Goal: Task Accomplishment & Management: Manage account settings

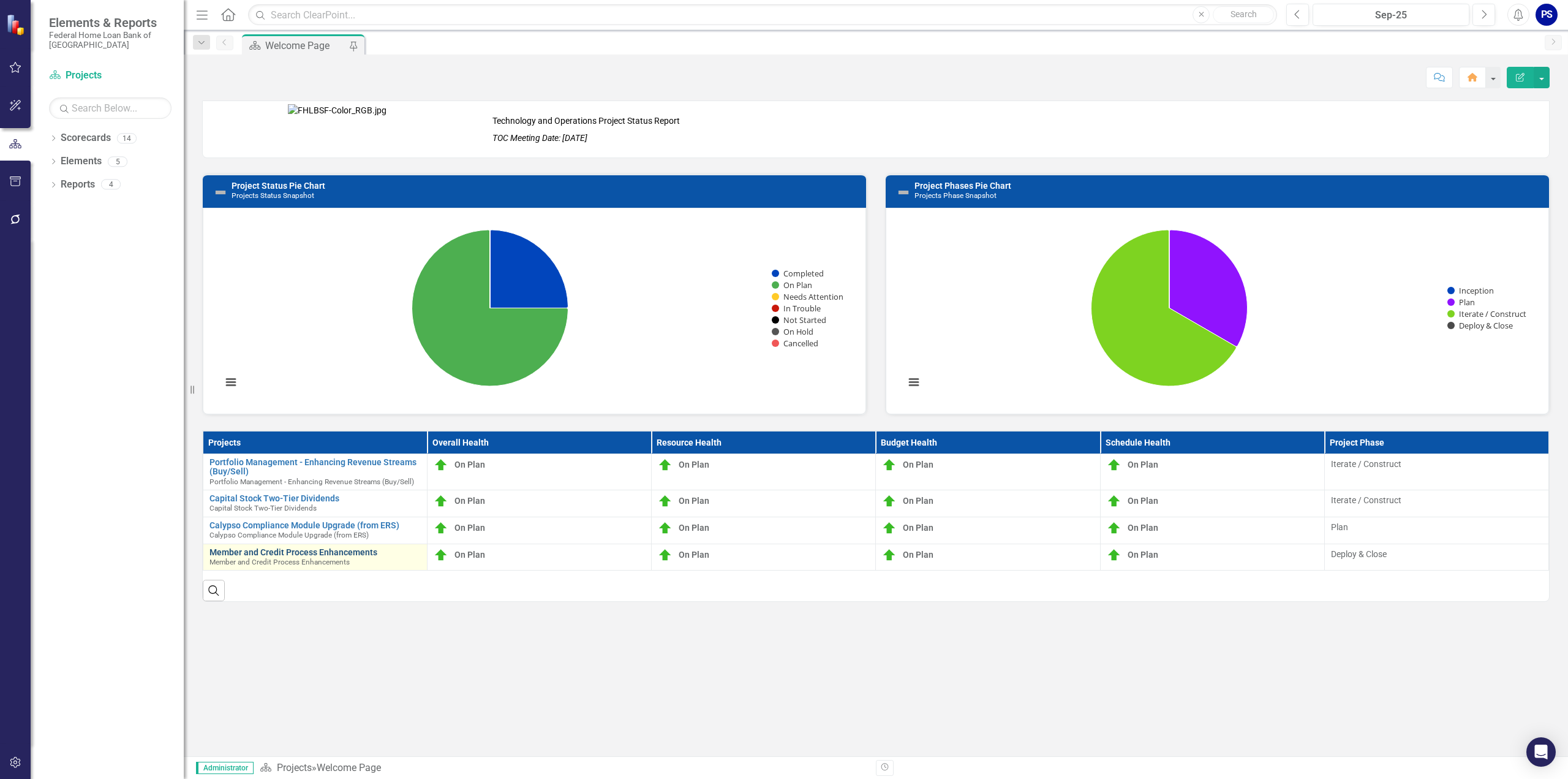
click at [299, 548] on link "Member and Credit Process Enhancements" at bounding box center [315, 553] width 212 height 9
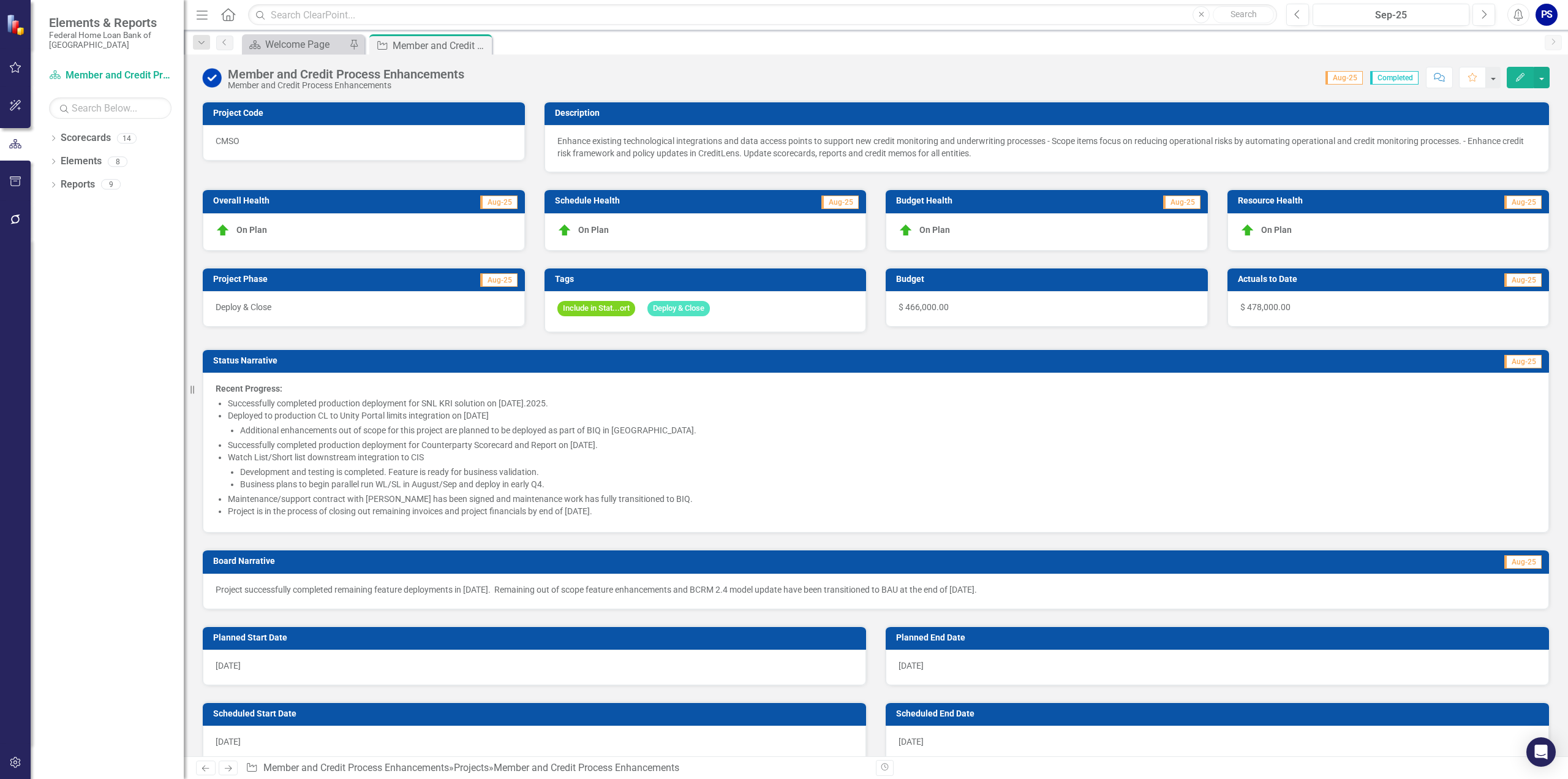
checkbox input "true"
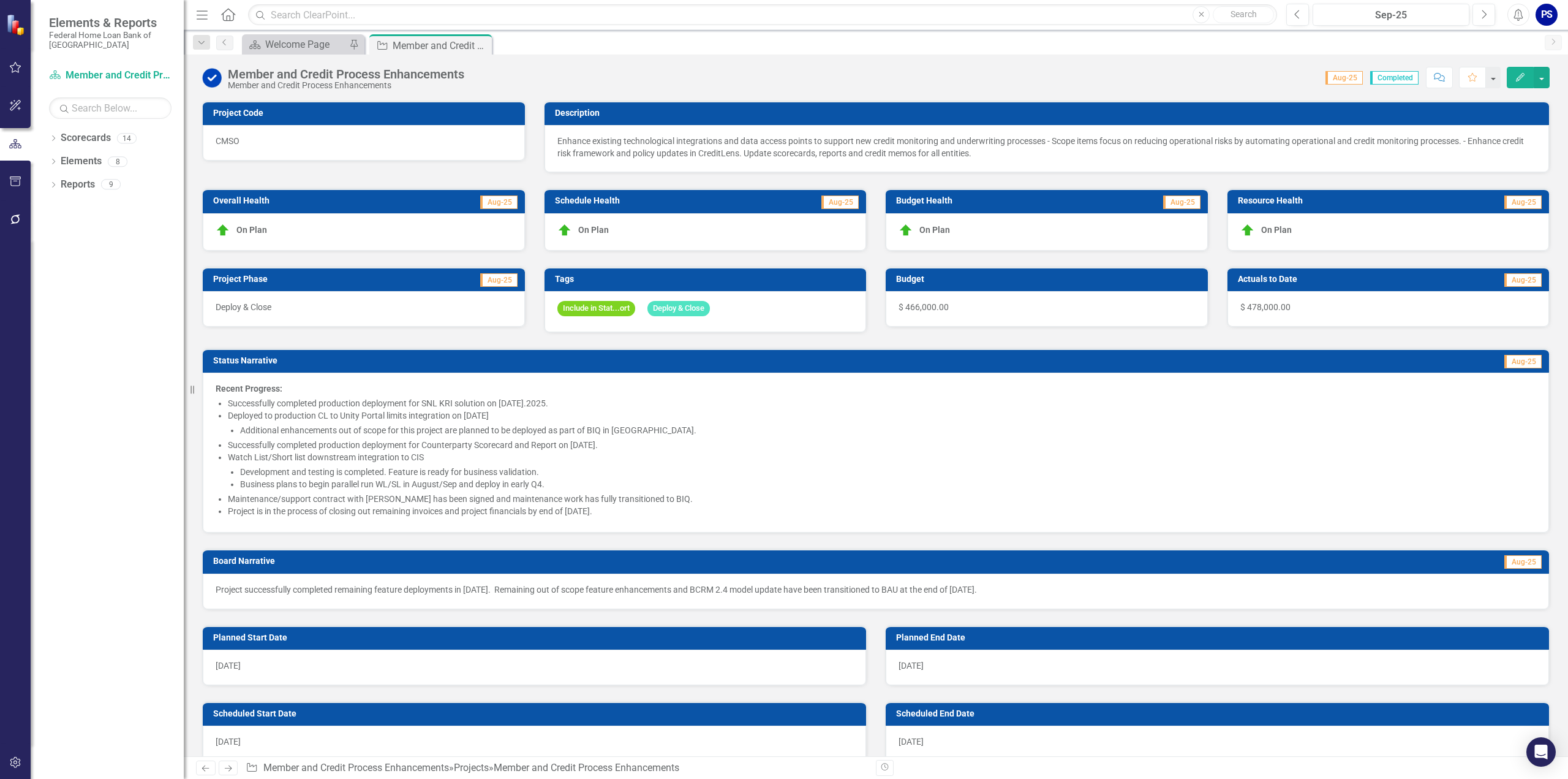
checkbox input "true"
click at [749, 308] on div "Include in Stat...ort Deploy & Close" at bounding box center [706, 312] width 322 height 41
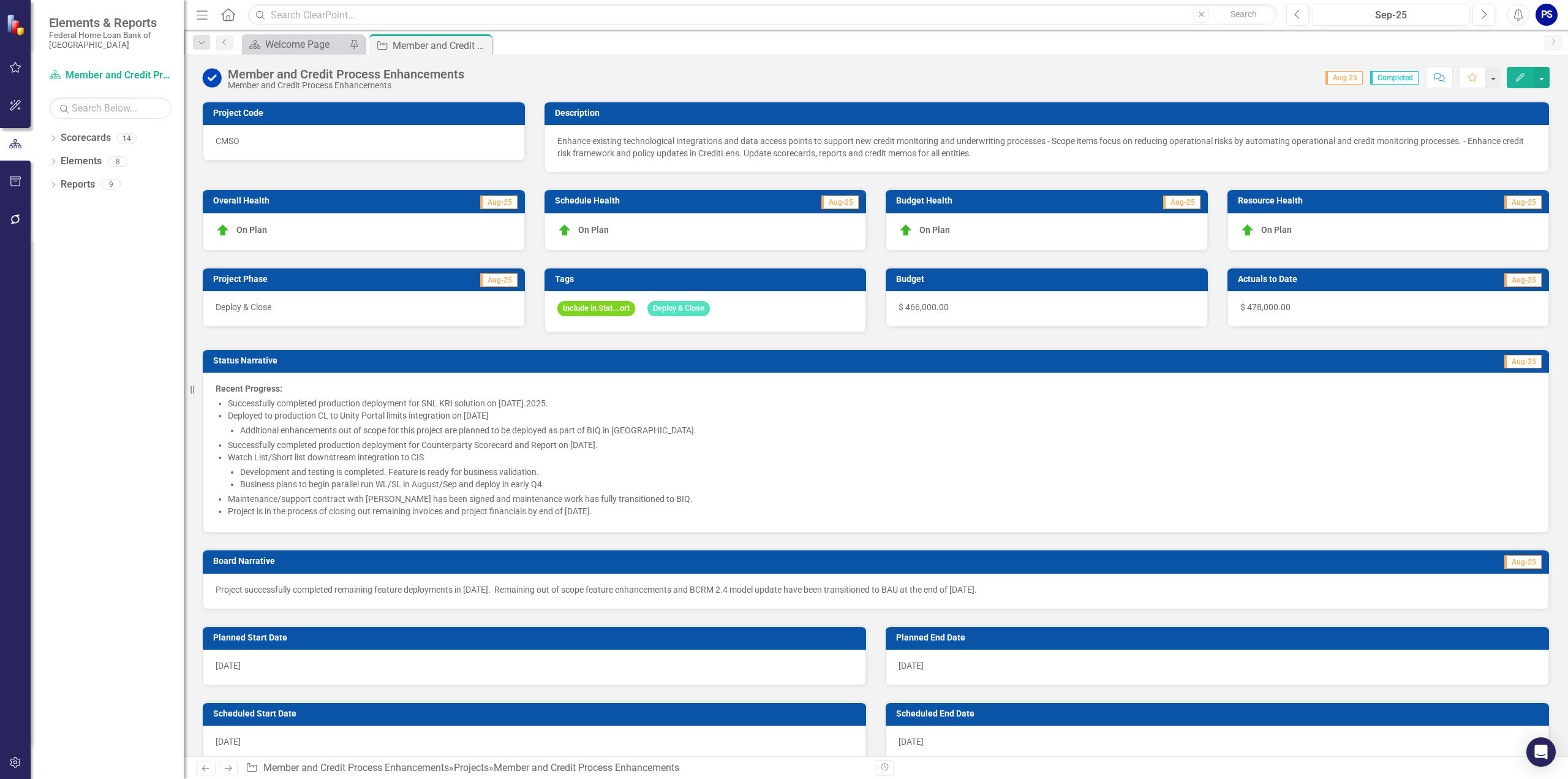
click at [749, 308] on div "Include in Stat...ort Deploy & Close" at bounding box center [706, 312] width 322 height 41
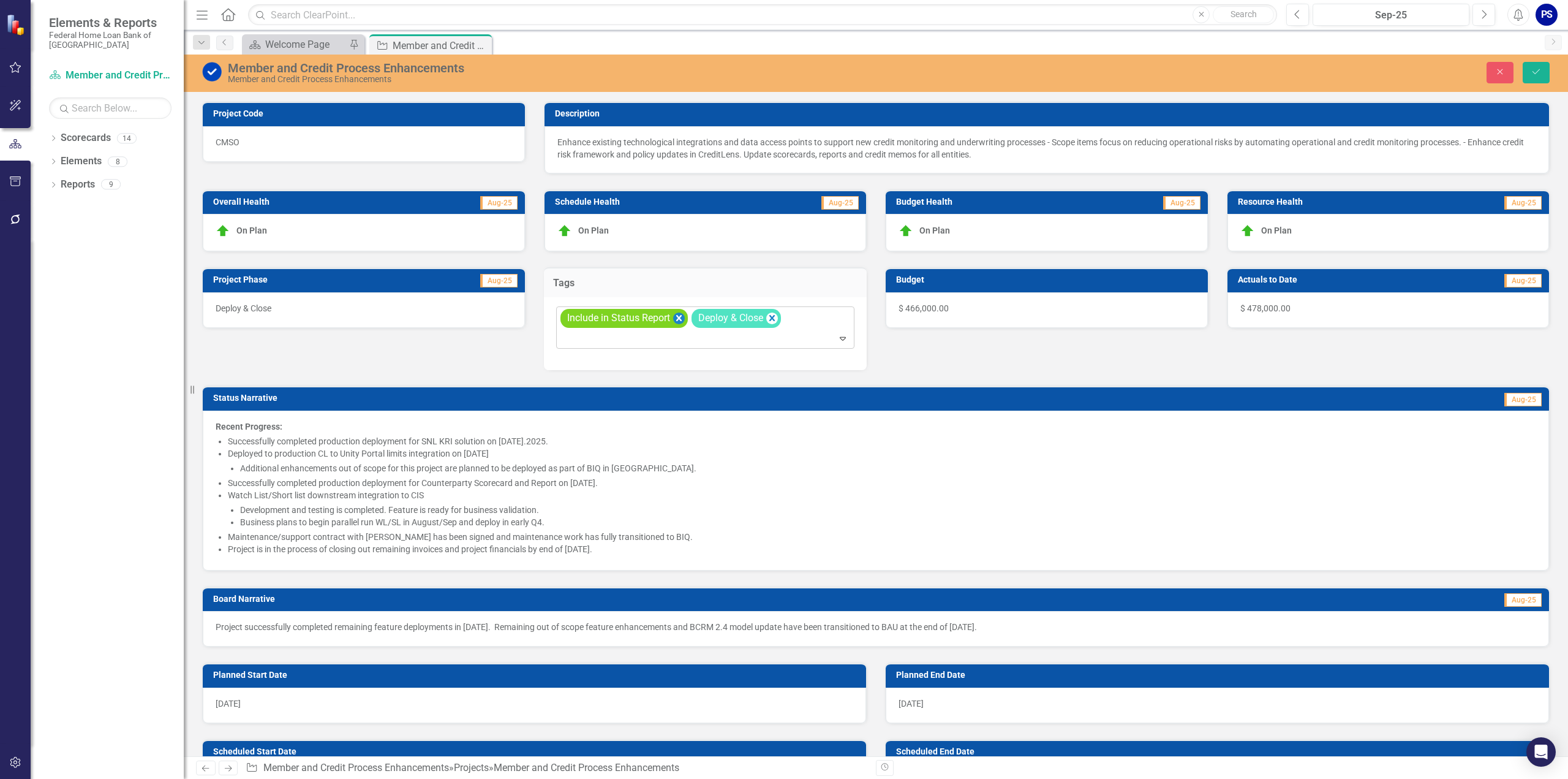
click at [679, 315] on icon "Remove [object Object]" at bounding box center [678, 318] width 5 height 6
click at [1537, 71] on icon "Save" at bounding box center [1537, 71] width 11 height 8
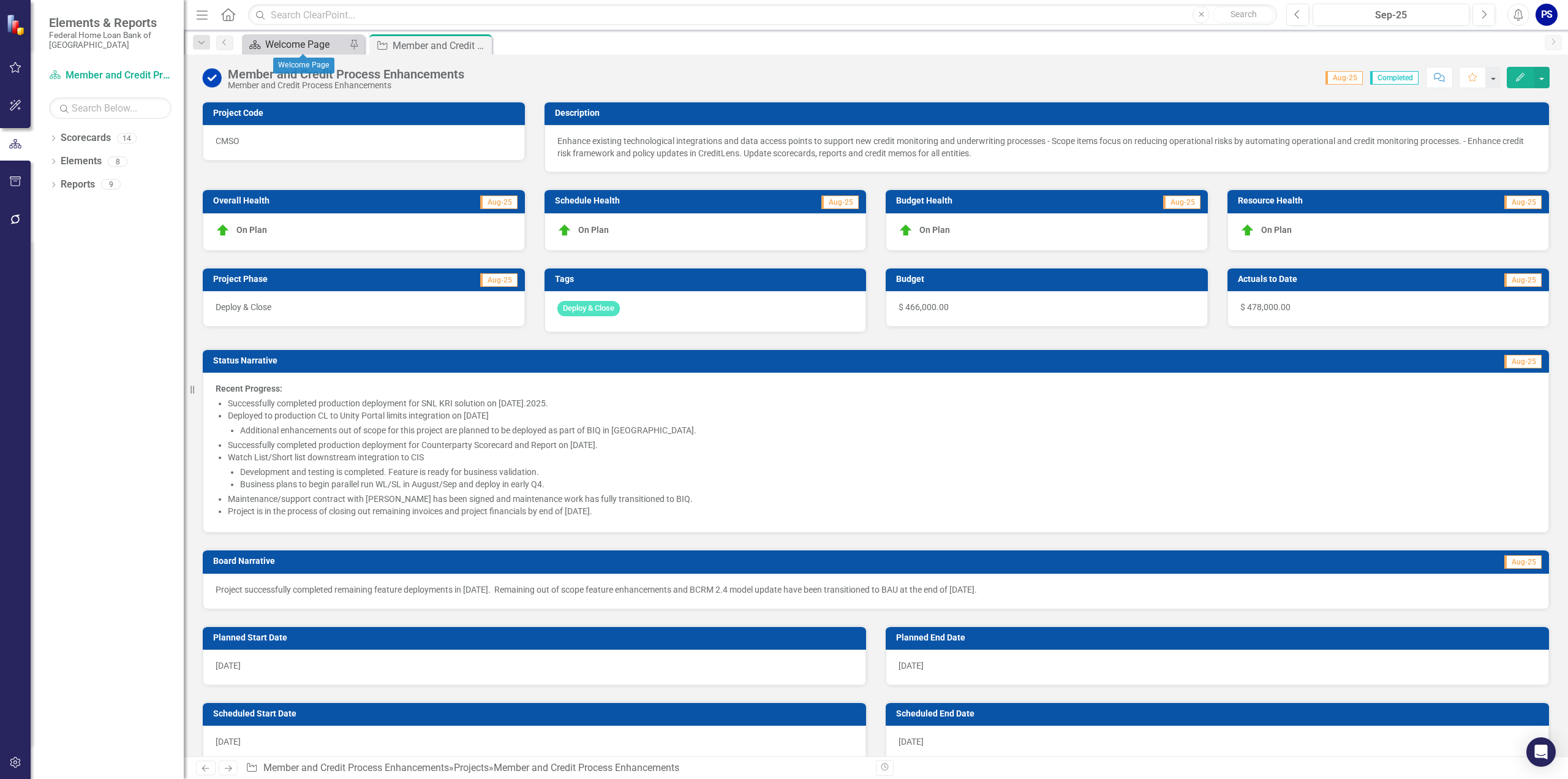
click at [303, 44] on div "Welcome Page" at bounding box center [306, 44] width 81 height 15
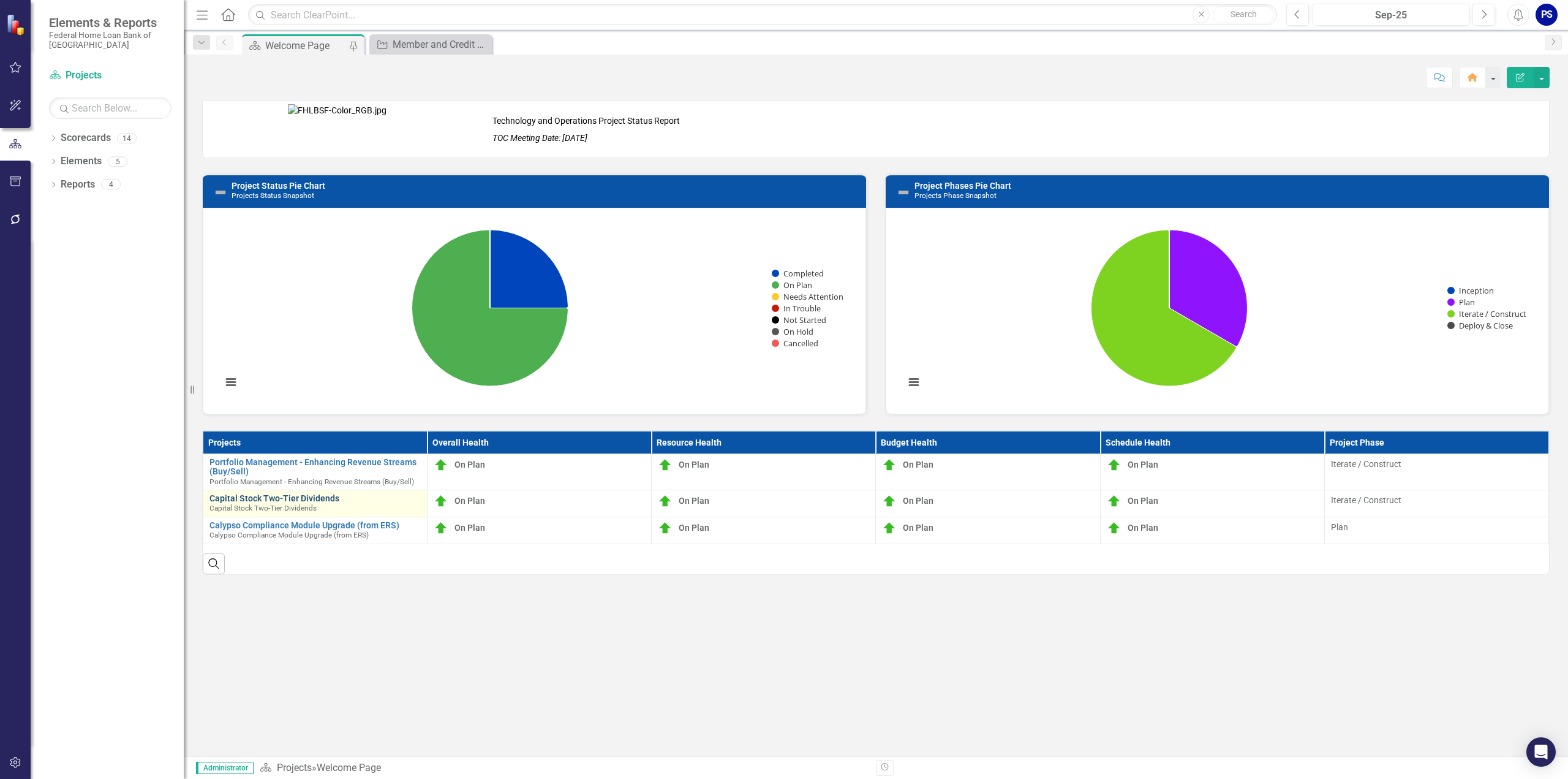
click at [255, 496] on link "Capital Stock Two-Tier Dividends" at bounding box center [315, 498] width 212 height 9
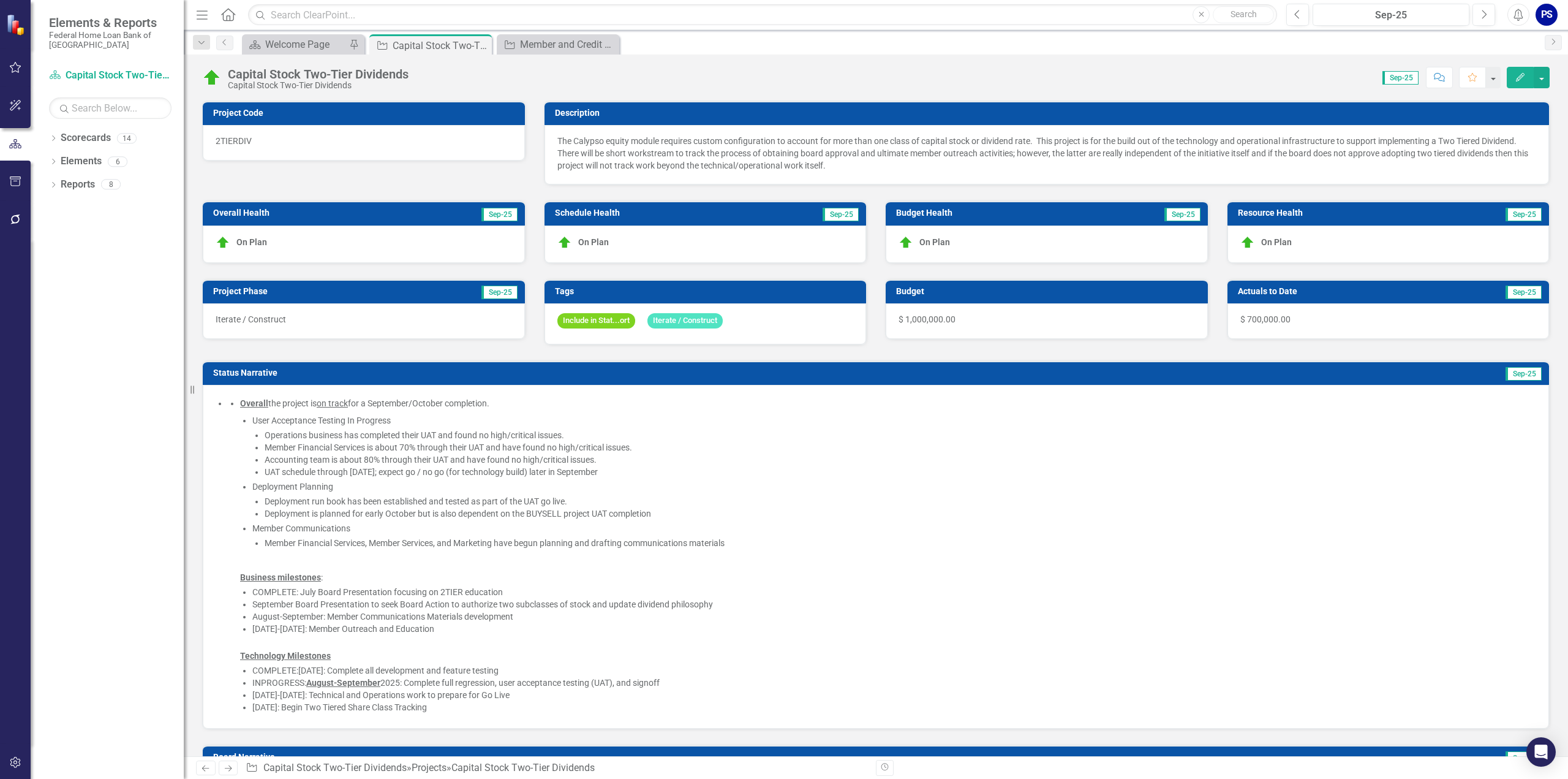
checkbox input "true"
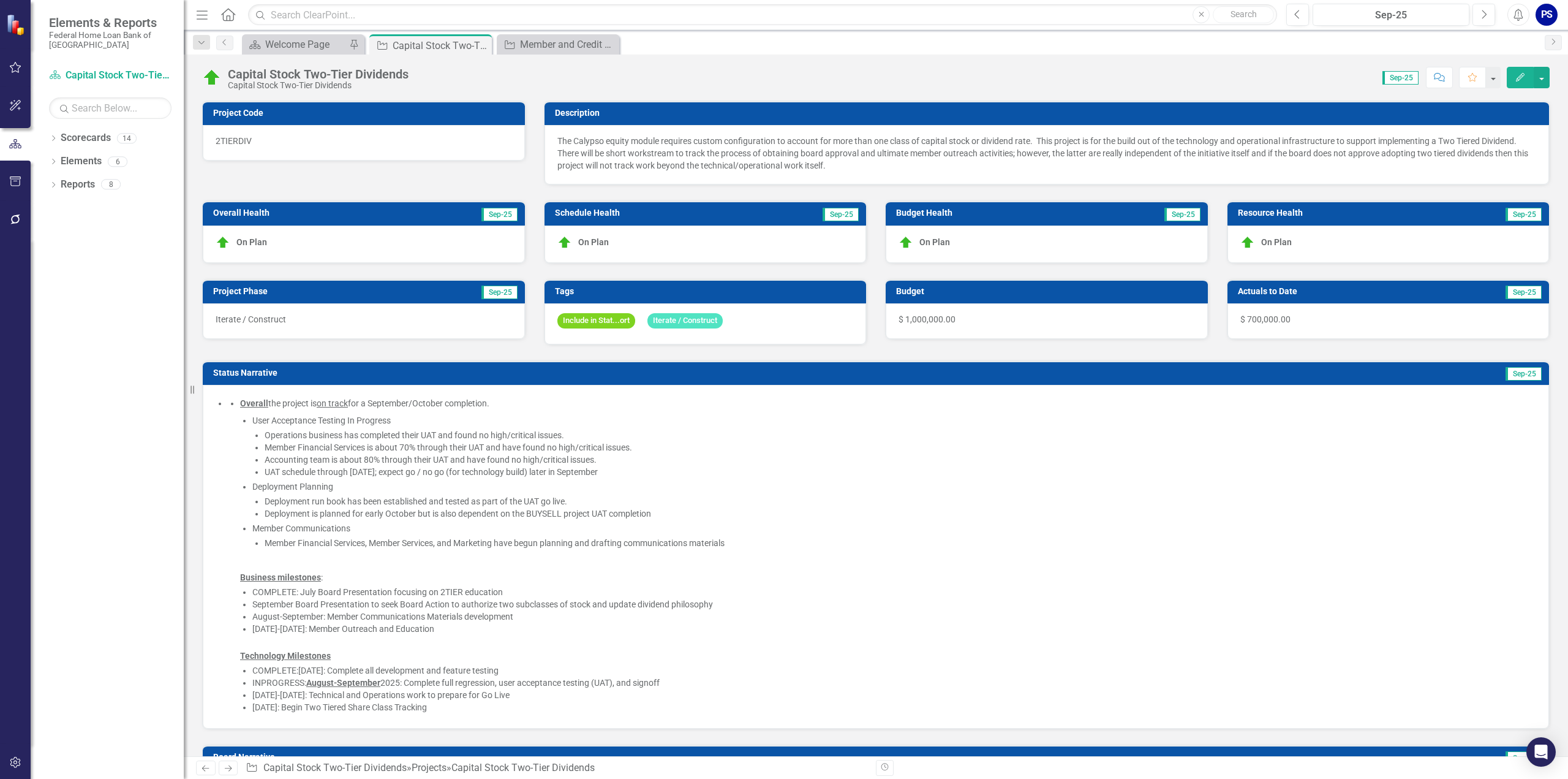
checkbox input "true"
click at [759, 320] on div "Include in Stat...ort Iterate / Construct" at bounding box center [706, 324] width 322 height 41
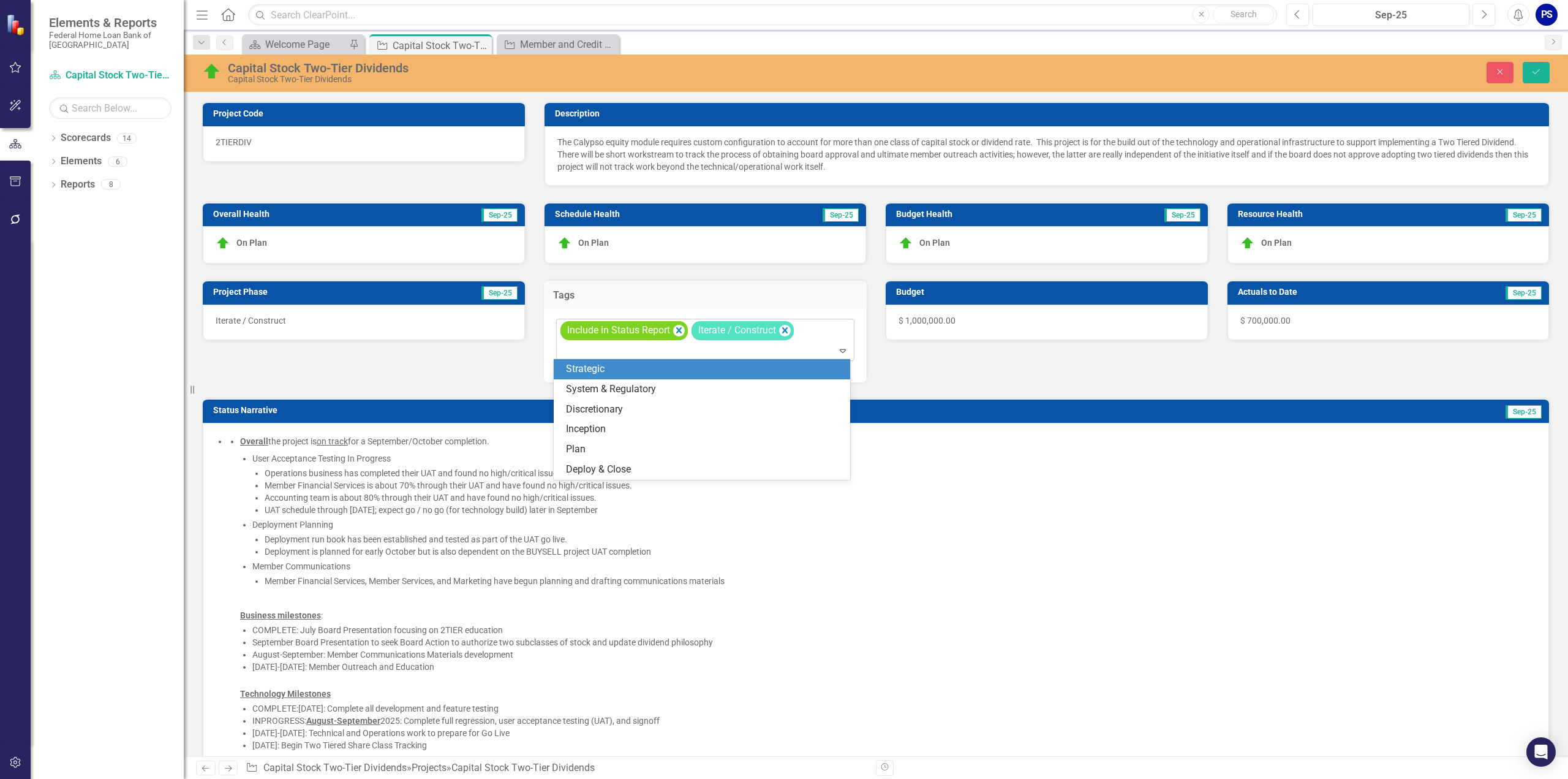
click at [808, 330] on div "Include in Status Report Iterate / Construct" at bounding box center [707, 340] width 296 height 41
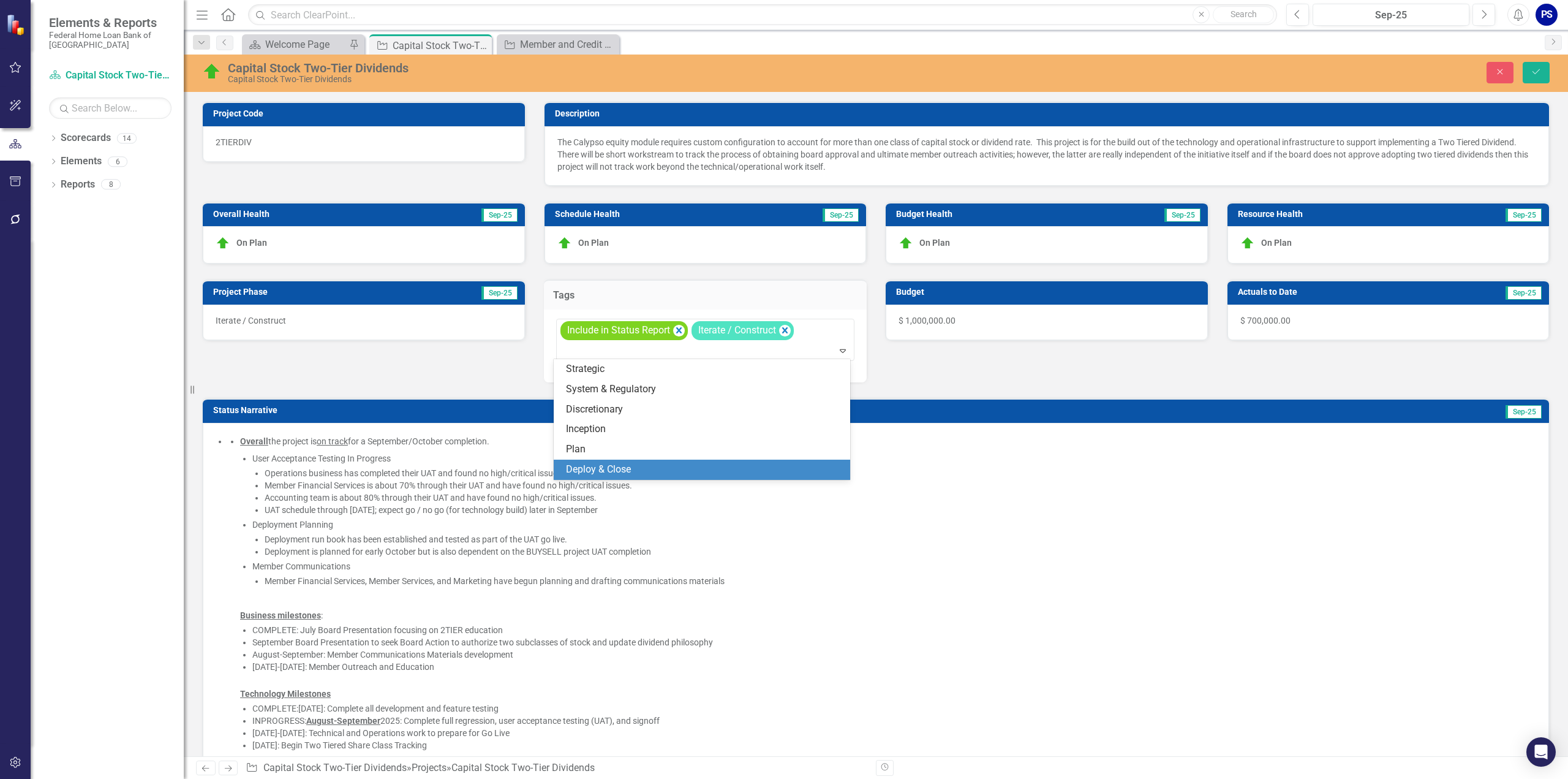
click at [595, 469] on span "Deploy & Close" at bounding box center [599, 468] width 65 height 12
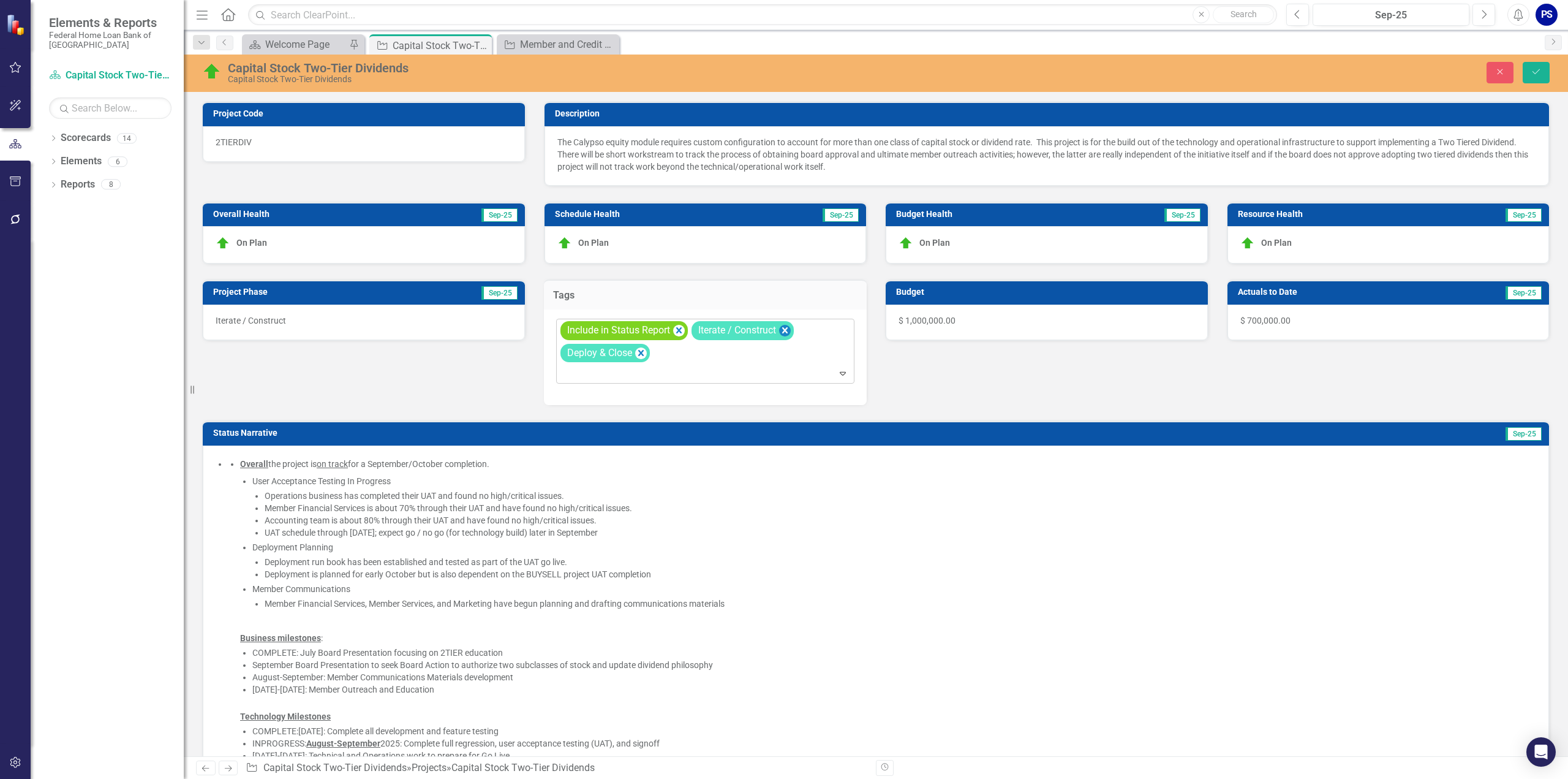
click at [786, 326] on icon "Remove [object Object]" at bounding box center [784, 330] width 11 height 15
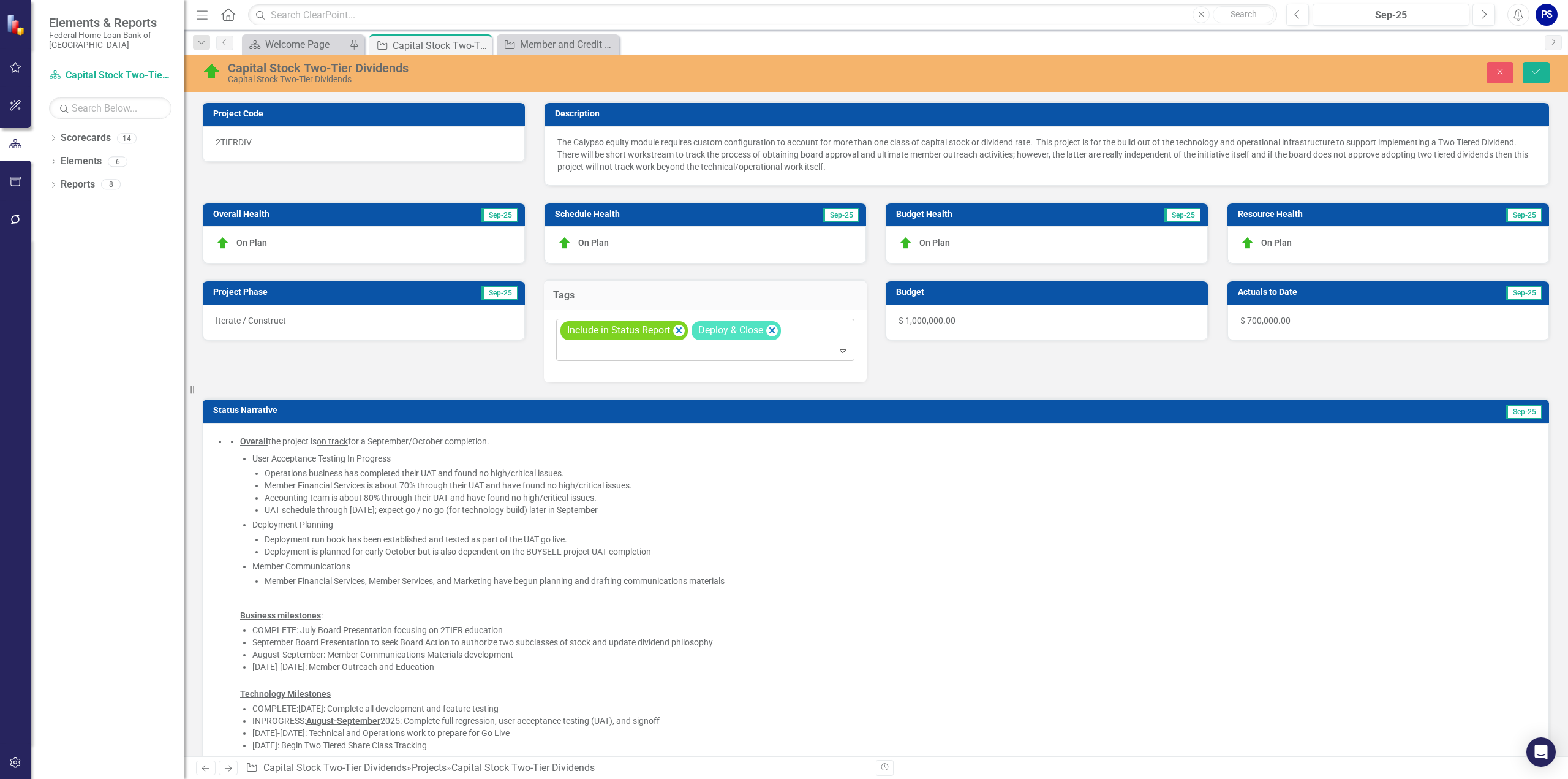
click at [262, 316] on span "Iterate / Construct" at bounding box center [251, 320] width 71 height 10
click at [319, 324] on div "Iterate / Construct" at bounding box center [357, 330] width 268 height 14
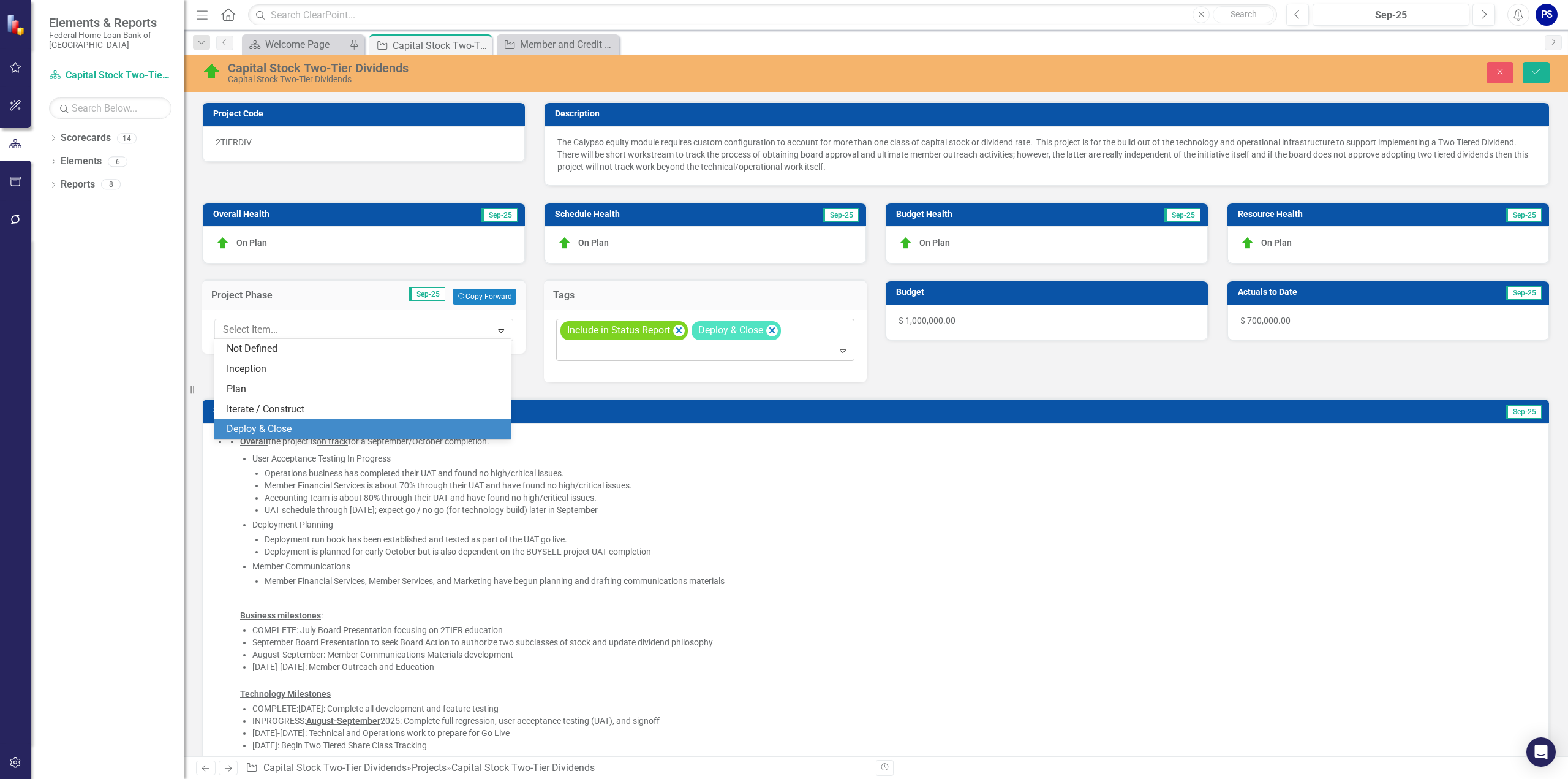
click at [269, 429] on div "Deploy & Close" at bounding box center [365, 429] width 277 height 14
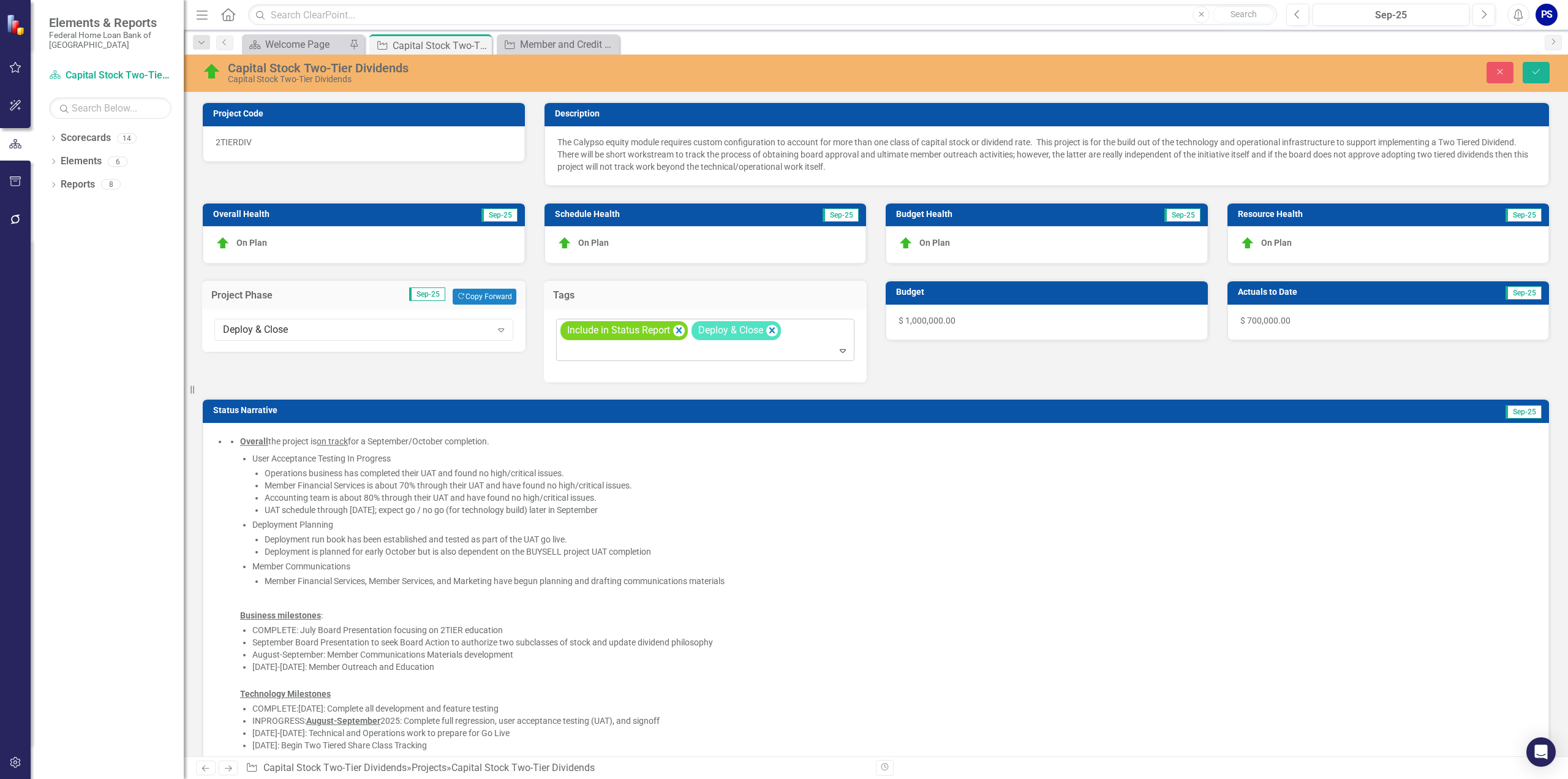
click at [1542, 71] on button "Save" at bounding box center [1536, 73] width 27 height 21
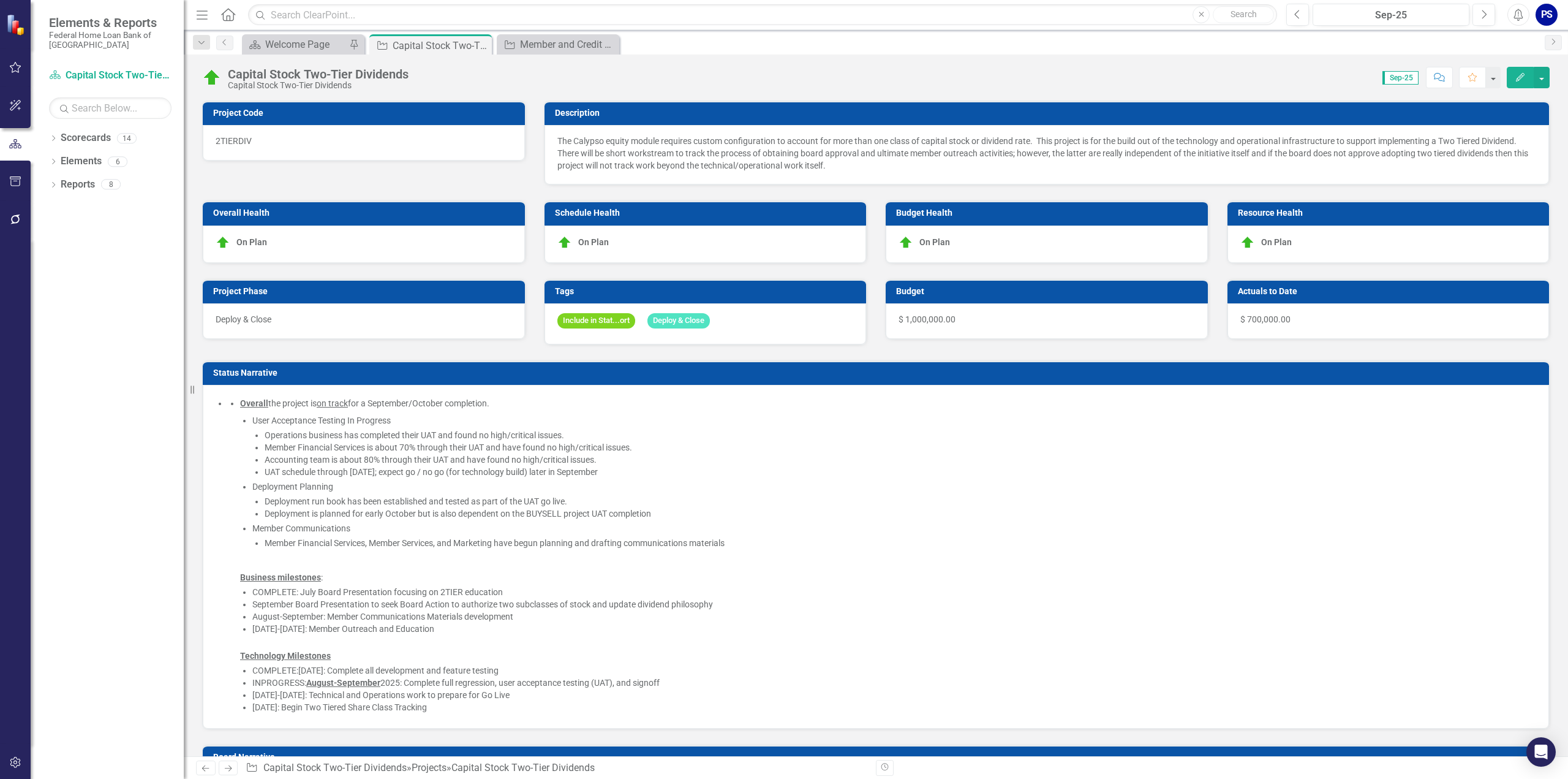
checkbox input "false"
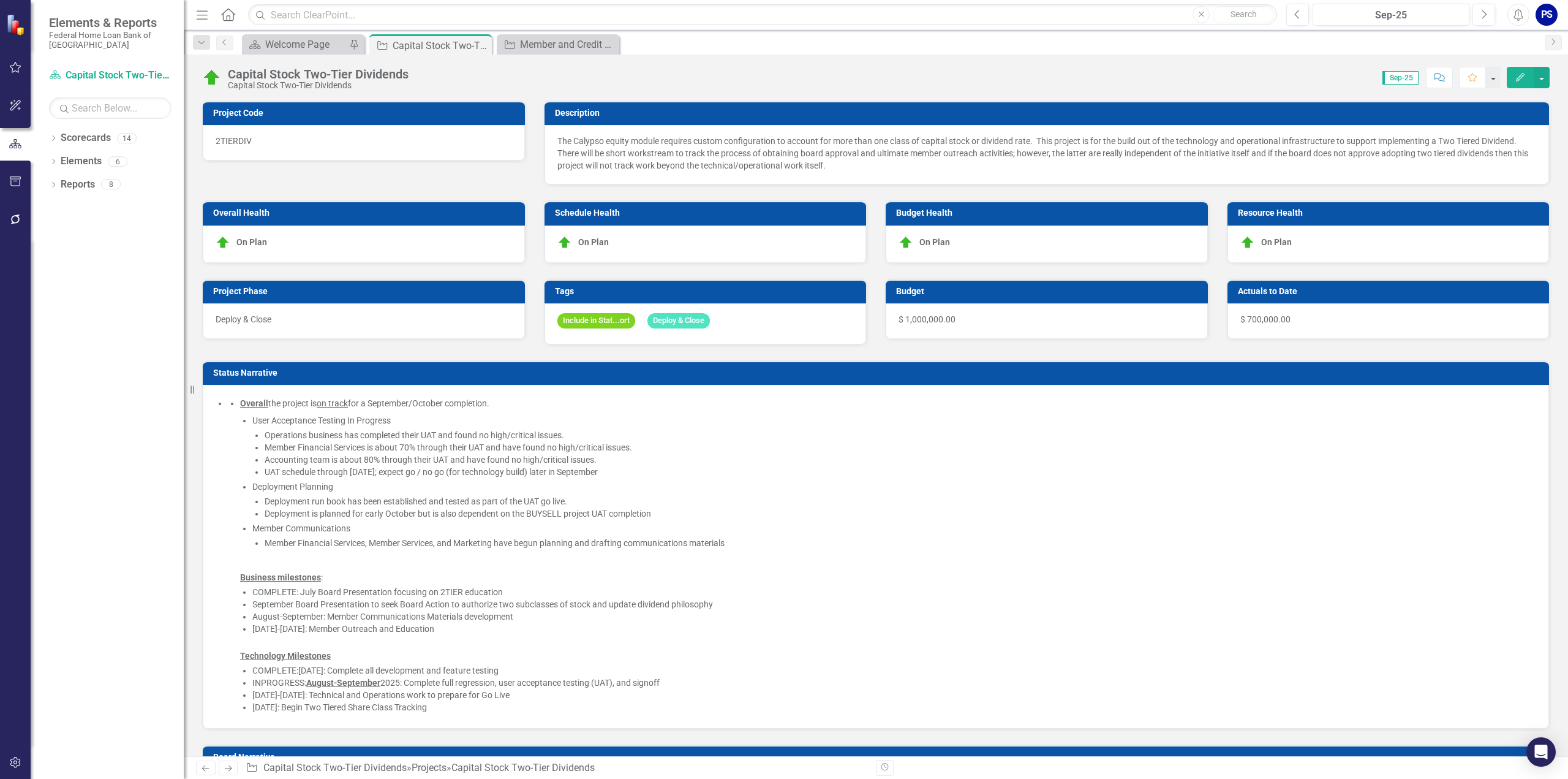
checkbox input "false"
checkbox input "true"
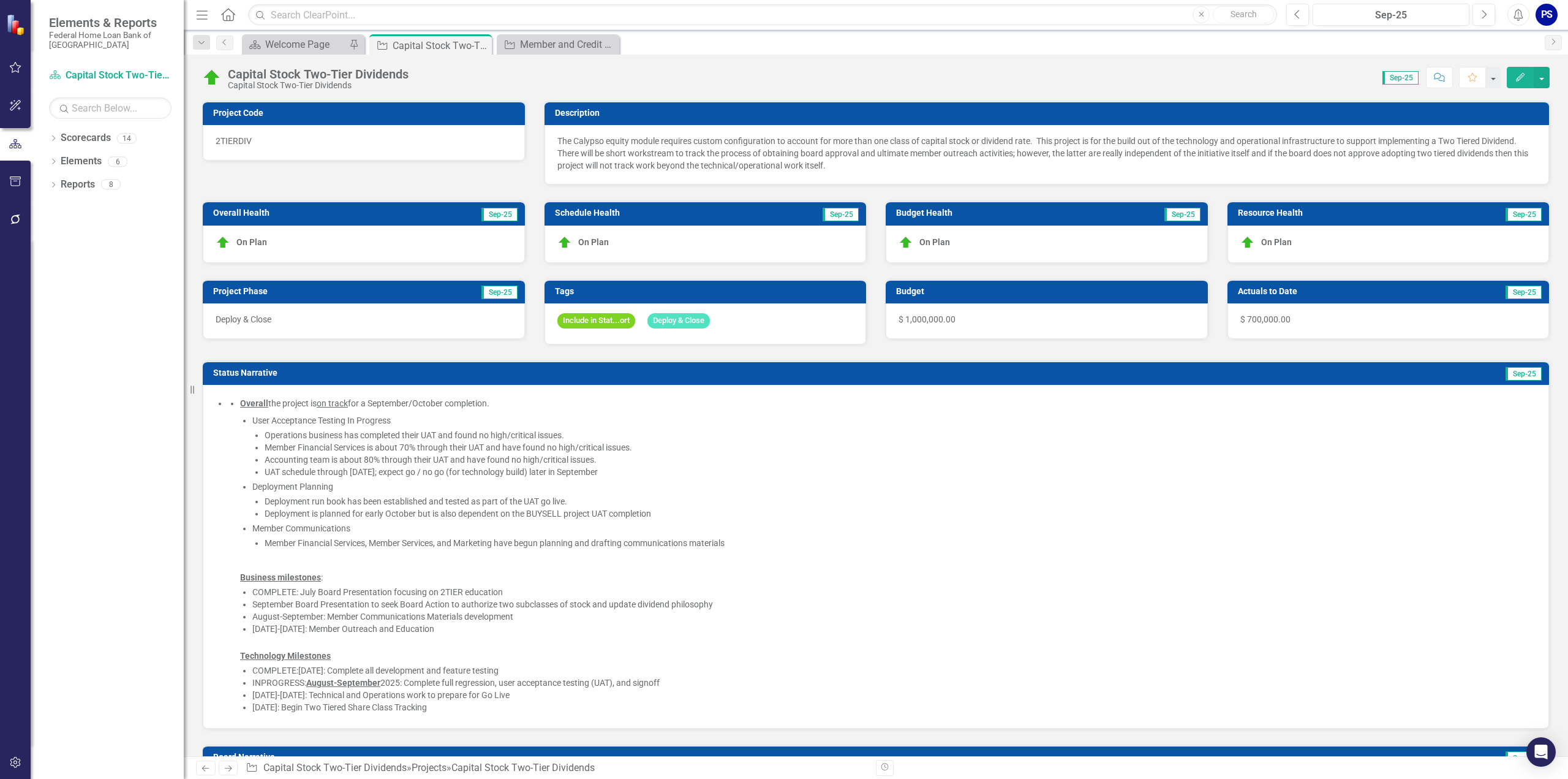
checkbox input "true"
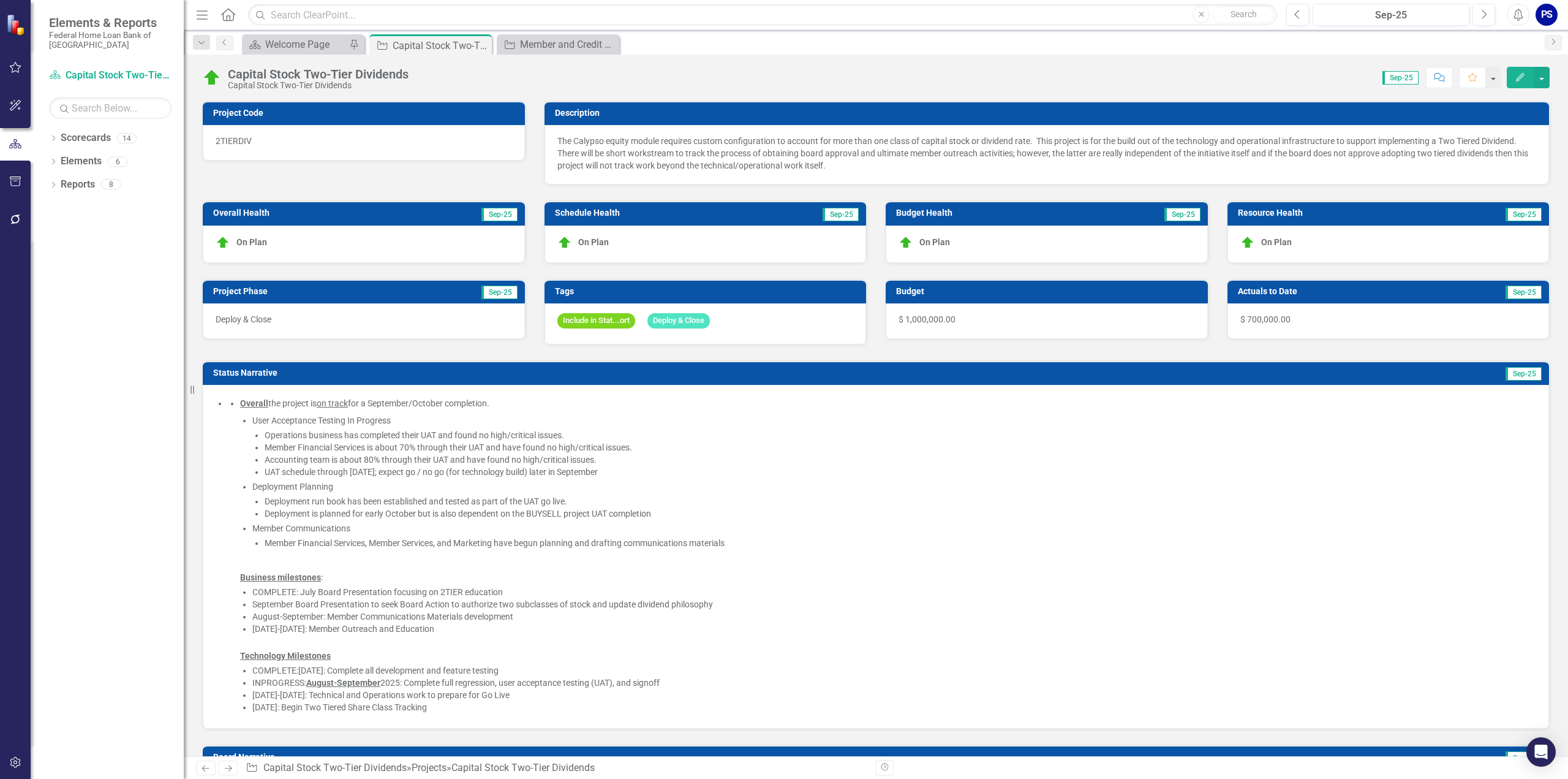
checkbox input "true"
click at [481, 41] on icon "Close" at bounding box center [481, 45] width 12 height 10
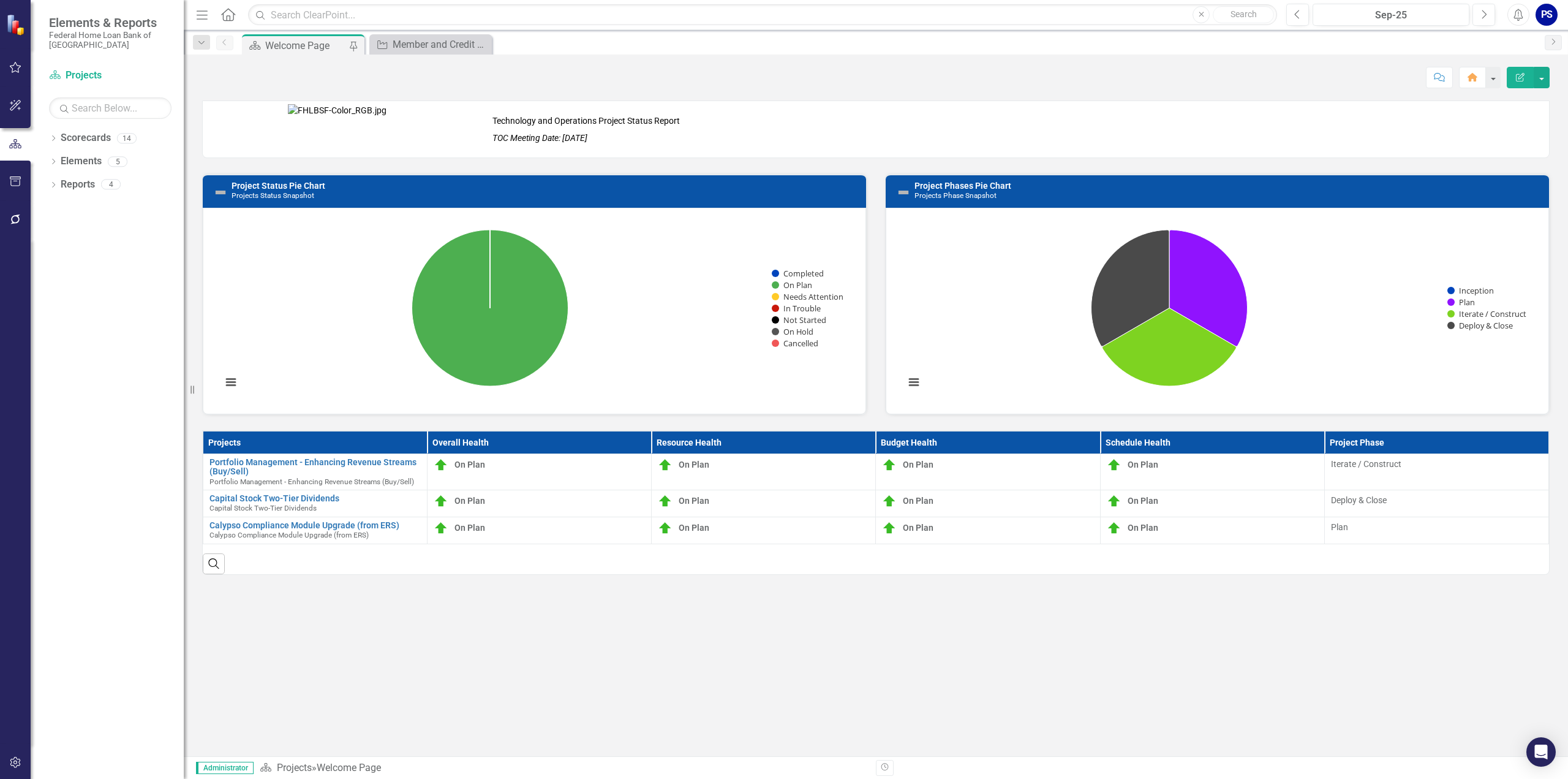
click at [579, 138] on em "TOC Meeting Date: [DATE]" at bounding box center [540, 137] width 95 height 10
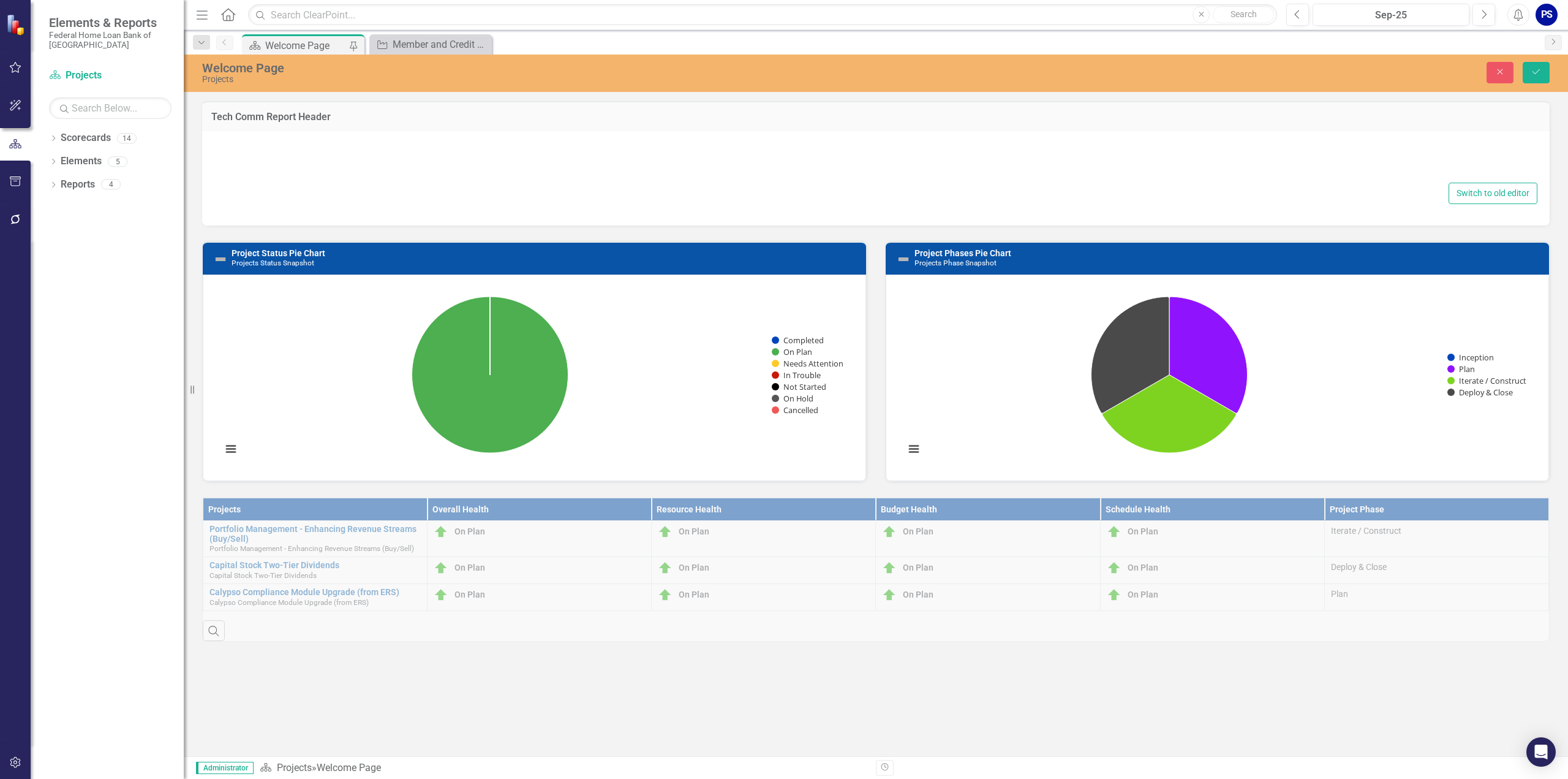
type textarea "<table style="border-collapse: collapse; width: 99.9796%;" border="0"><colgroup…"
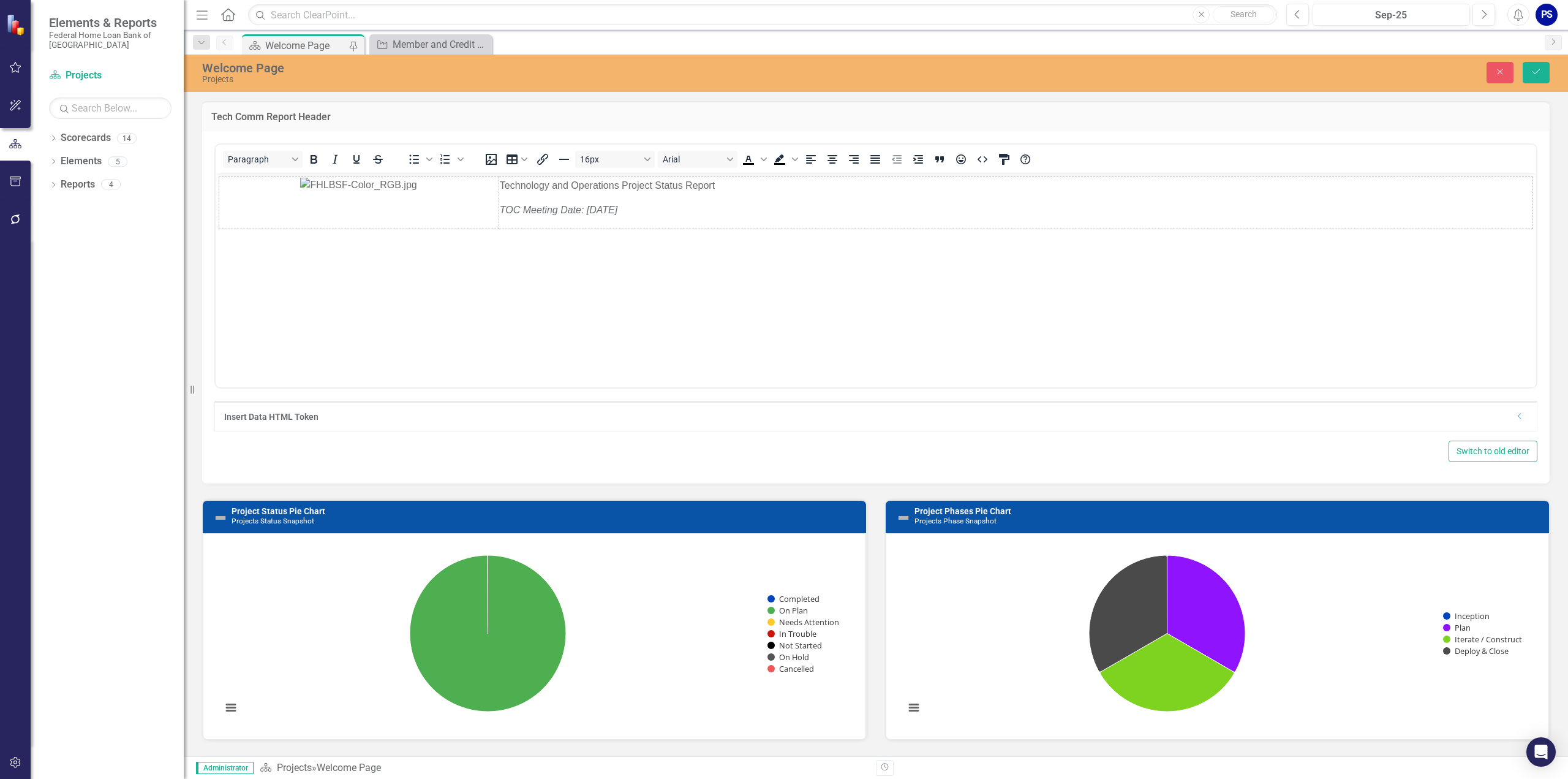
click at [605, 208] on em "TOC Meeting Date: [DATE]" at bounding box center [558, 209] width 117 height 11
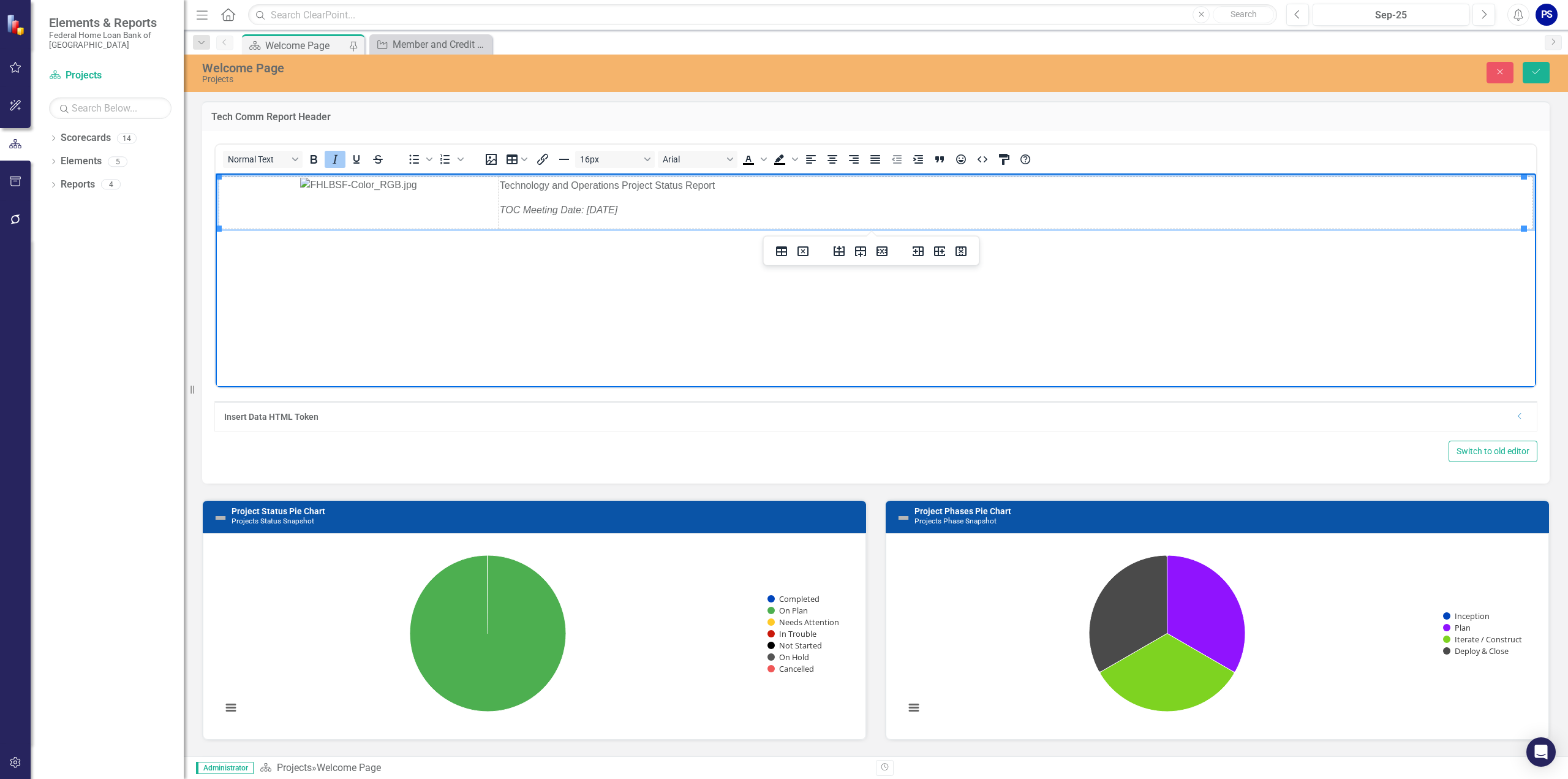
click at [605, 208] on em "TOC Meeting Date: [DATE]" at bounding box center [558, 209] width 117 height 11
click at [1537, 71] on icon "Save" at bounding box center [1537, 71] width 11 height 8
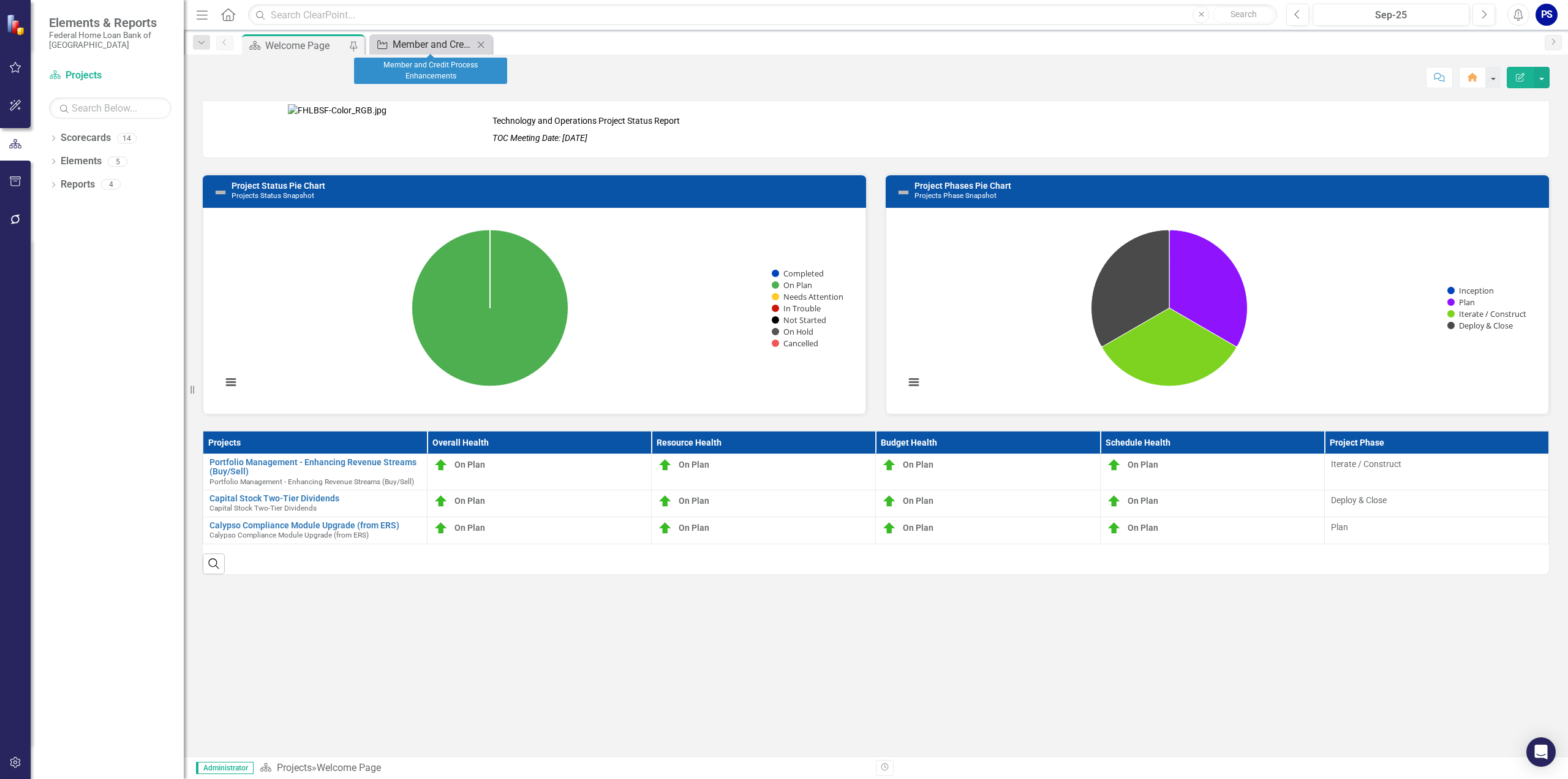
click at [436, 44] on div "Member and Credit Process Enhancements" at bounding box center [433, 44] width 81 height 15
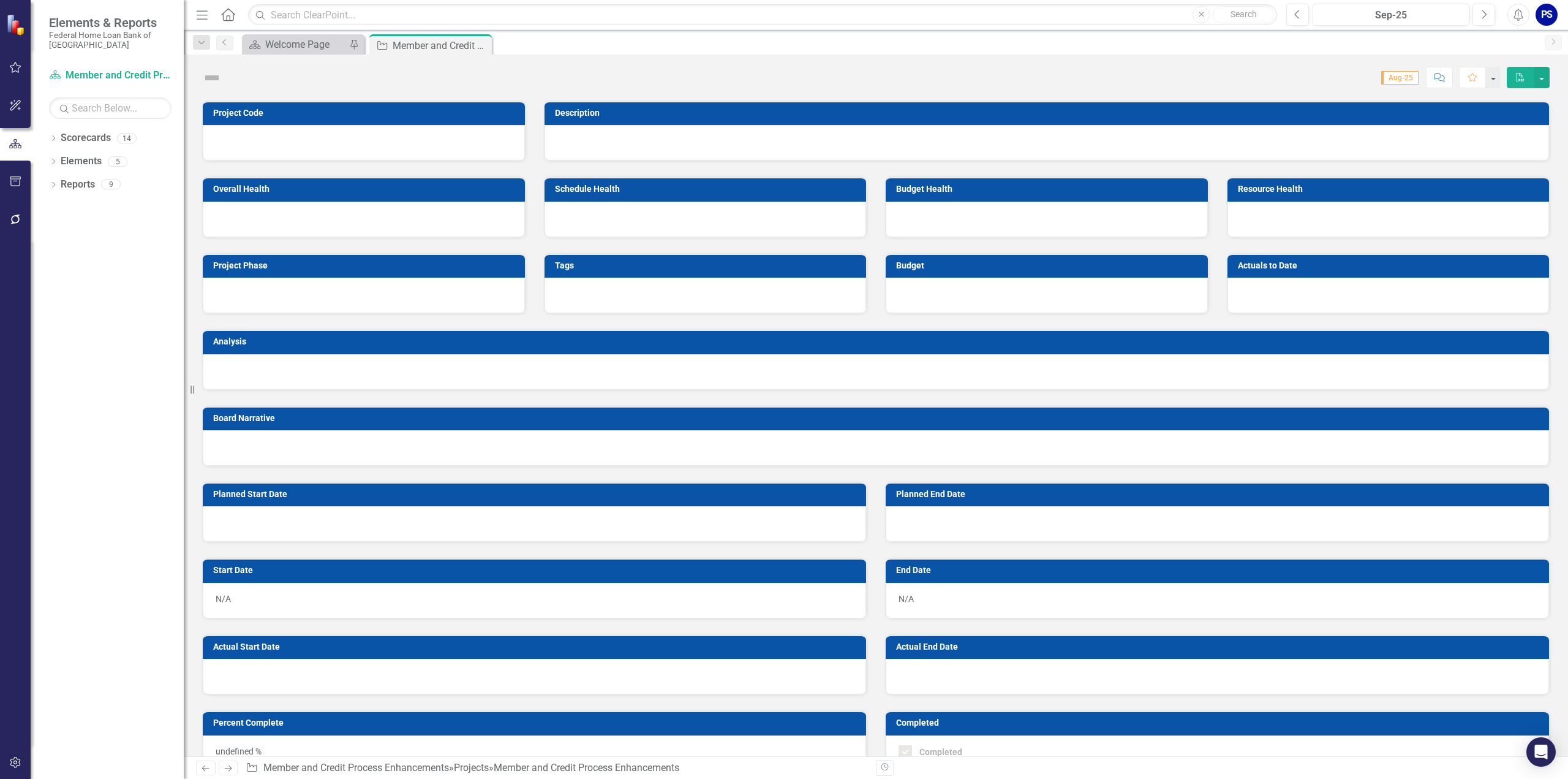
drag, startPoint x: 480, startPoint y: 44, endPoint x: 448, endPoint y: 47, distance: 32.1
click at [0, 0] on icon "Close" at bounding box center [0, 0] width 0 height 0
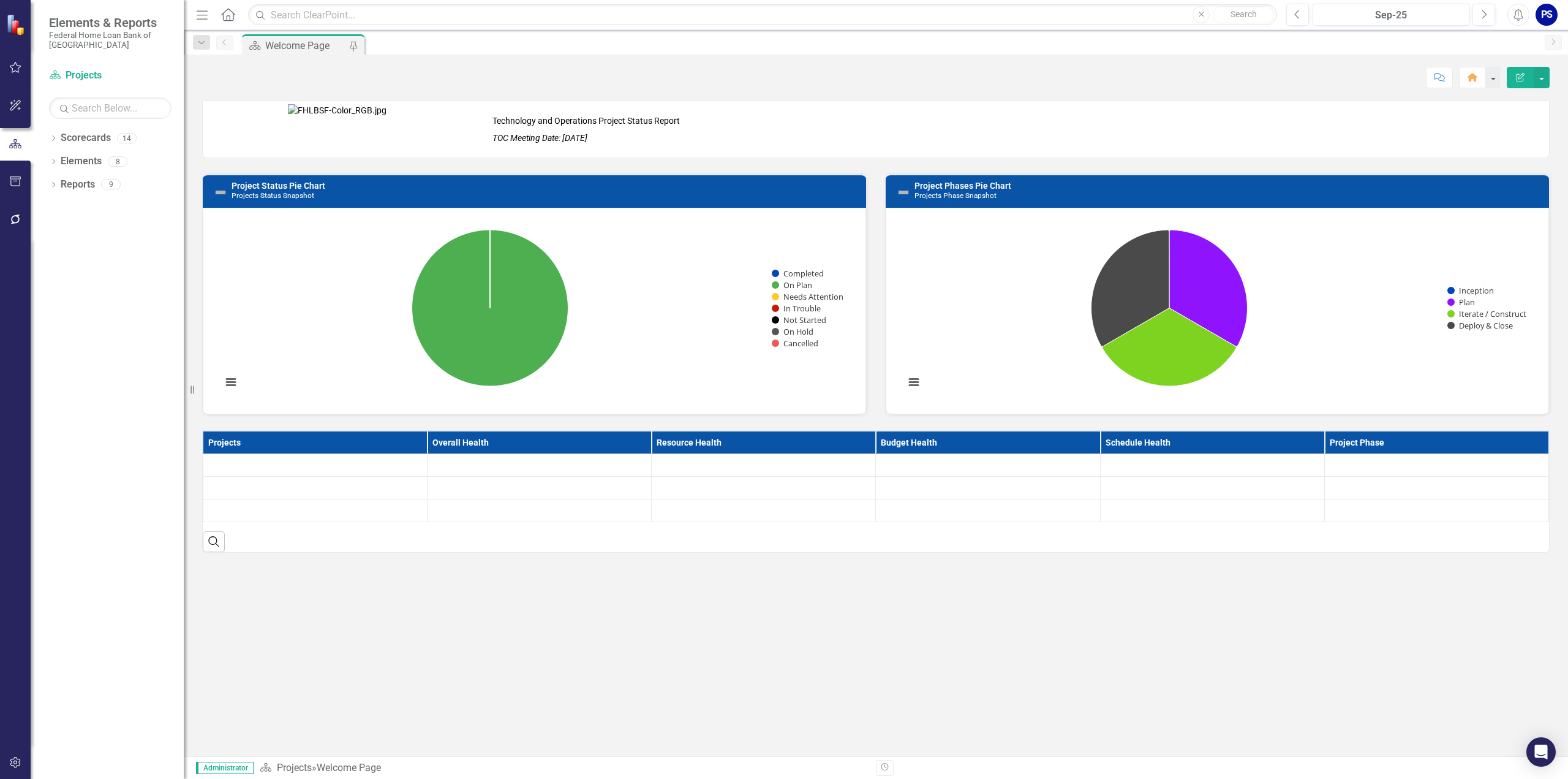
click at [291, 44] on div "Welcome Page" at bounding box center [306, 46] width 81 height 15
